Goal: Task Accomplishment & Management: Manage account settings

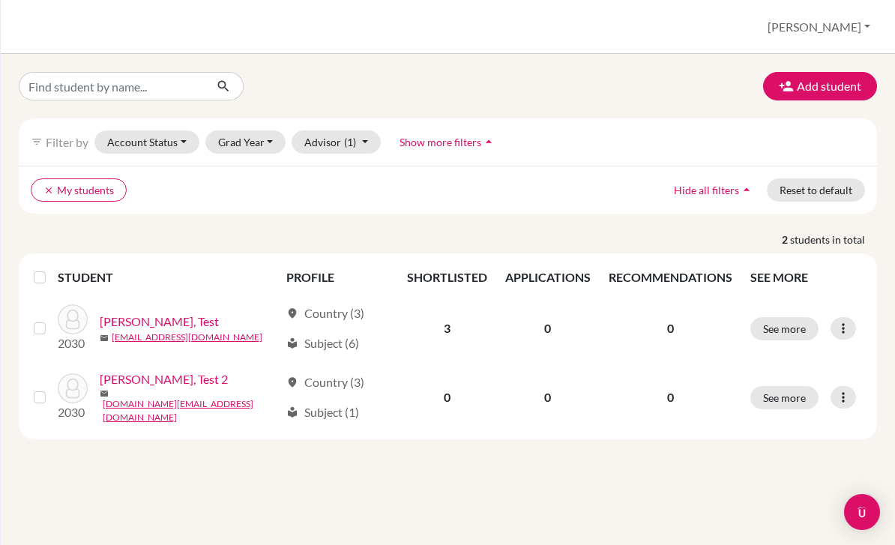
scroll to position [48, 0]
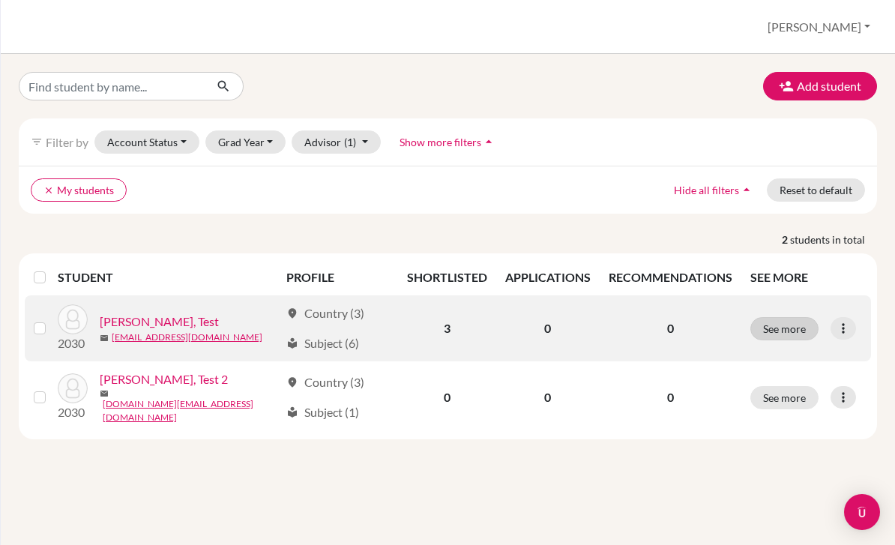
click at [804, 317] on button "See more" at bounding box center [784, 328] width 68 height 23
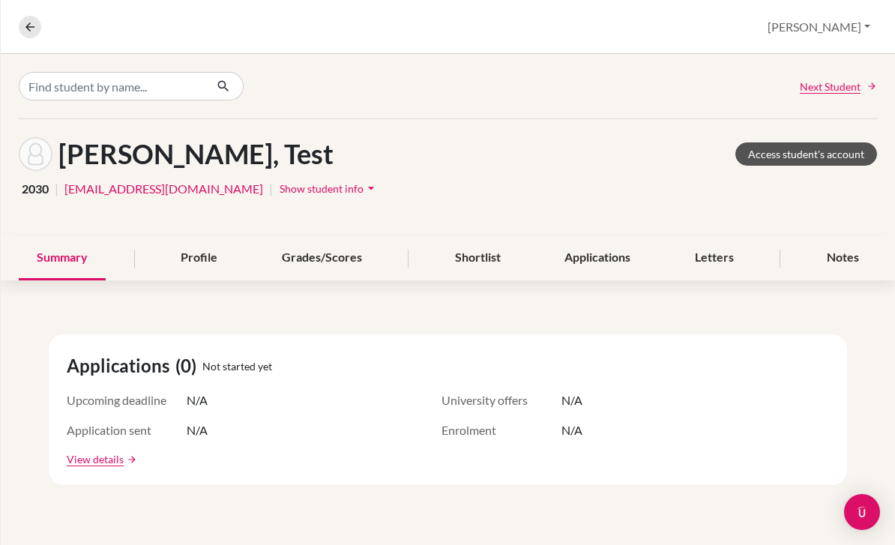
click at [795, 142] on link "Access student's account" at bounding box center [806, 153] width 142 height 23
click at [822, 28] on button "[PERSON_NAME]" at bounding box center [819, 27] width 116 height 28
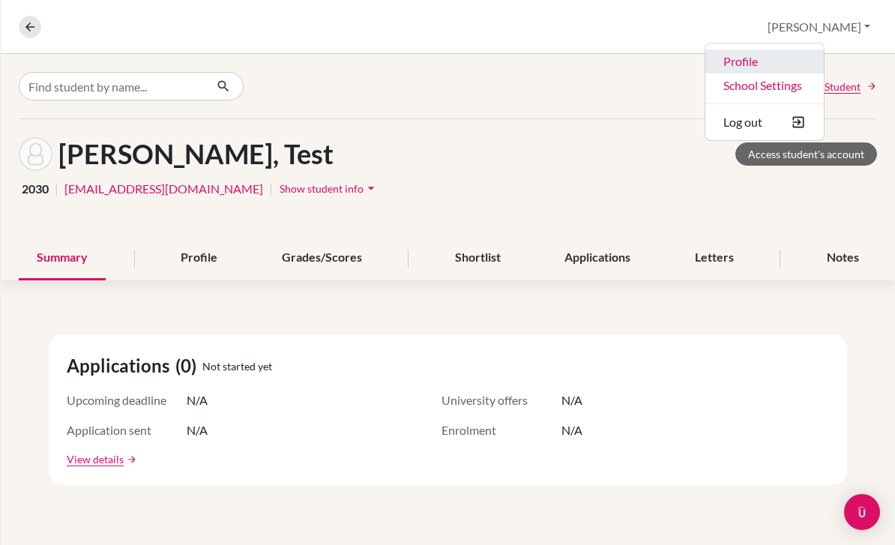
click at [804, 62] on link "Profile" at bounding box center [764, 61] width 118 height 24
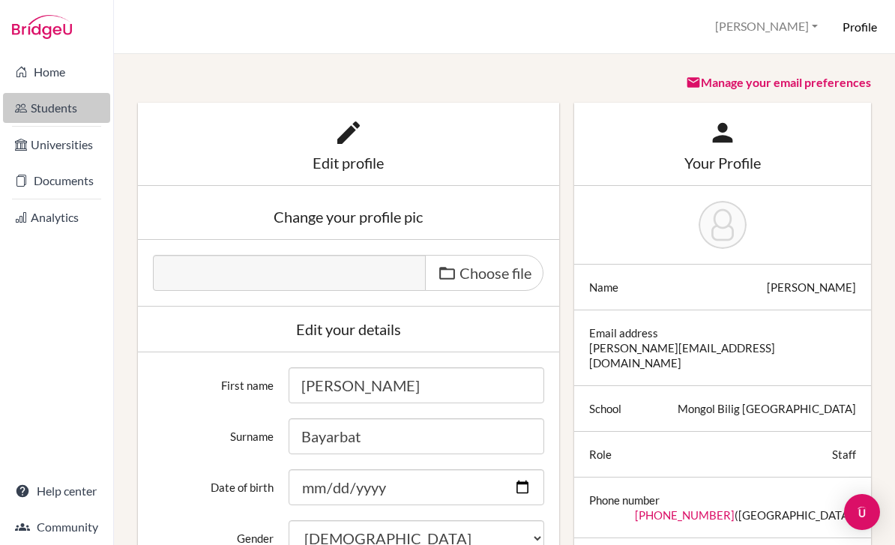
click at [45, 109] on link "Students" at bounding box center [56, 108] width 107 height 30
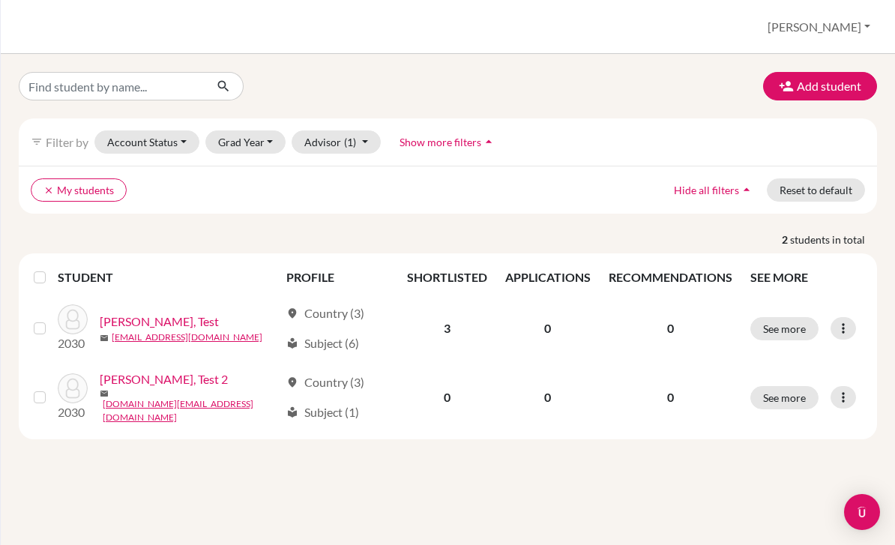
click at [855, 26] on button "[PERSON_NAME]" at bounding box center [819, 27] width 116 height 28
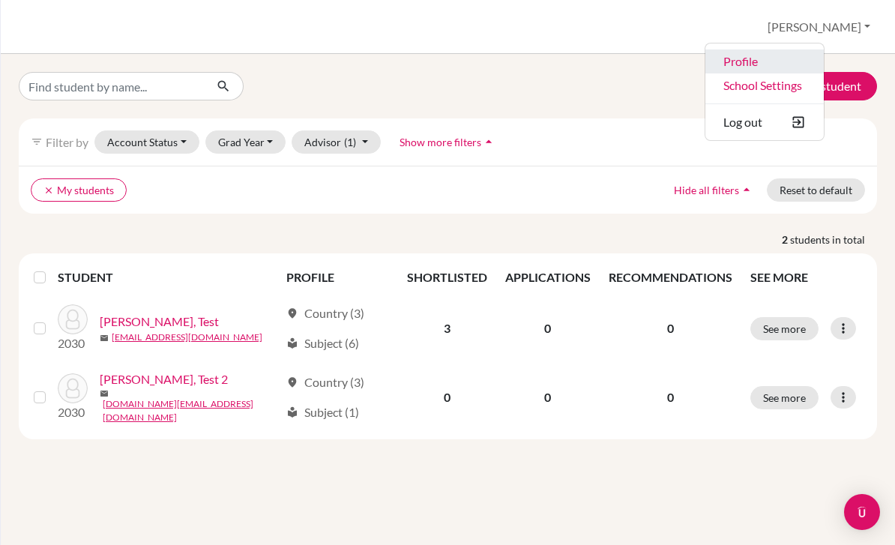
click at [783, 64] on link "Profile" at bounding box center [764, 61] width 118 height 24
